Goal: Transaction & Acquisition: Purchase product/service

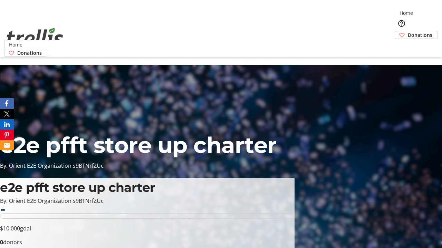
click at [407, 31] on span "Donations" at bounding box center [419, 34] width 24 height 7
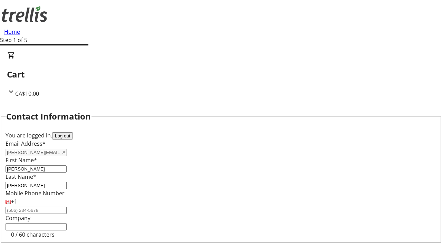
select select "BC"
select select "CA"
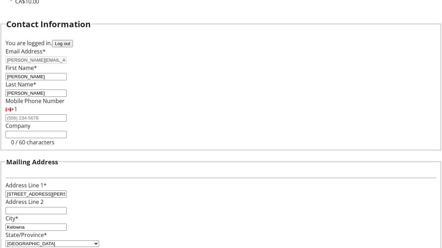
type input "V1Y 0C2"
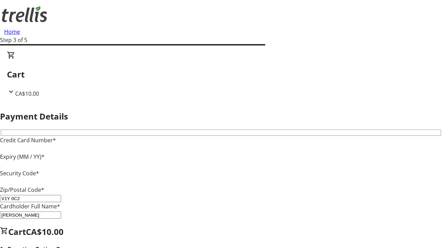
type input "V1Y 0C2"
